Goal: Navigation & Orientation: Find specific page/section

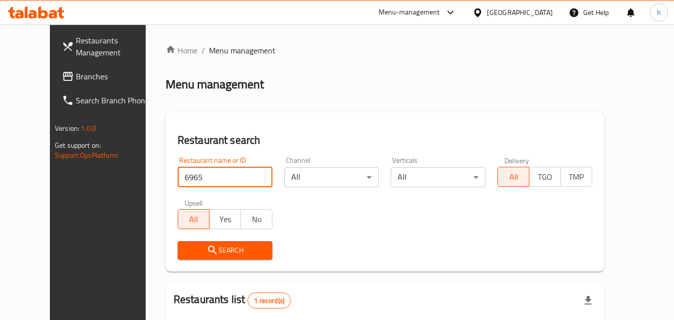
scroll to position [117, 0]
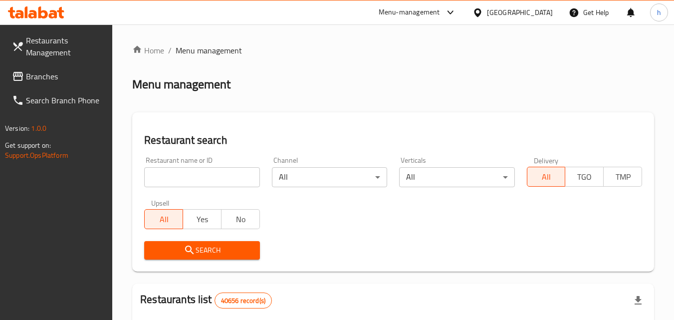
click at [68, 71] on span "Branches" at bounding box center [65, 76] width 79 height 12
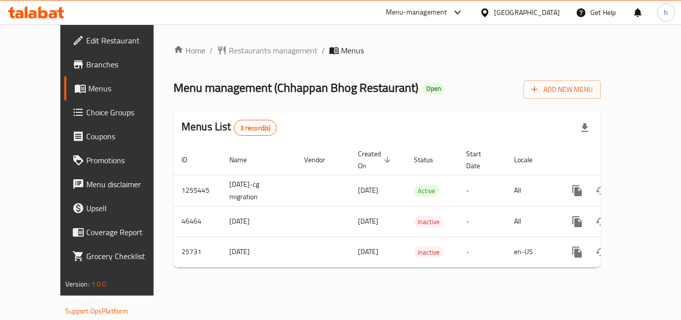
click at [154, 126] on div "Home / Restaurants management / Menus Menu management ( Chhappan Bhog Restauran…" at bounding box center [387, 159] width 467 height 271
